Goal: Information Seeking & Learning: Find specific fact

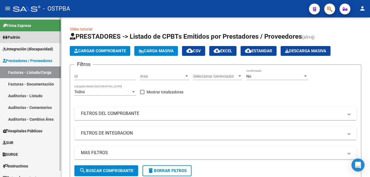
click at [12, 37] on span "Padrón" at bounding box center [11, 37] width 17 height 6
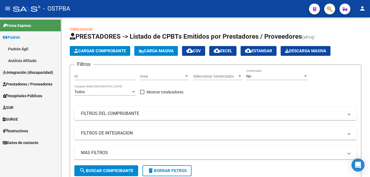
click at [23, 48] on link "Padrón Ágil" at bounding box center [30, 49] width 61 height 12
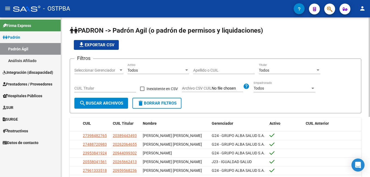
click at [238, 70] on input "Apellido o CUIL" at bounding box center [224, 70] width 62 height 5
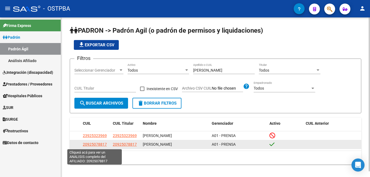
click at [93, 146] on span "20925078817" at bounding box center [95, 144] width 24 height 4
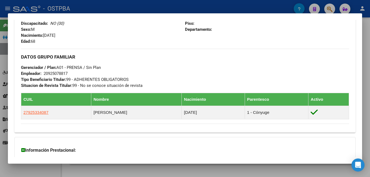
scroll to position [245, 0]
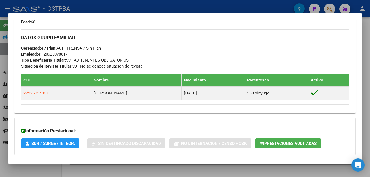
click at [172, 5] on div at bounding box center [185, 88] width 370 height 177
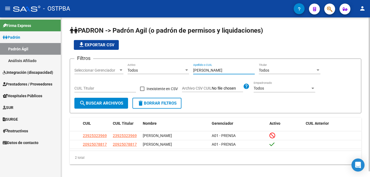
drag, startPoint x: 215, startPoint y: 71, endPoint x: 176, endPoint y: 69, distance: 39.3
click at [176, 69] on div "Filtros Seleccionar Gerenciador Seleccionar Gerenciador Todos Activo [PERSON_NA…" at bounding box center [215, 80] width 282 height 35
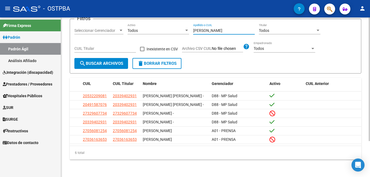
scroll to position [47, 0]
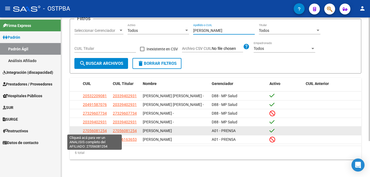
type input "[PERSON_NAME]"
click at [89, 130] on span "27056081254" at bounding box center [95, 131] width 24 height 4
type textarea "27056081254"
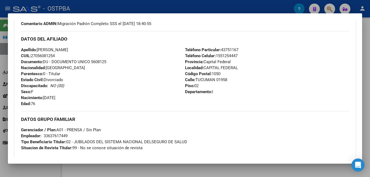
scroll to position [191, 0]
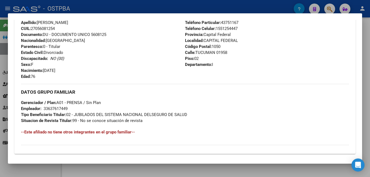
click at [177, 5] on div at bounding box center [185, 88] width 370 height 177
